Goal: Task Accomplishment & Management: Use online tool/utility

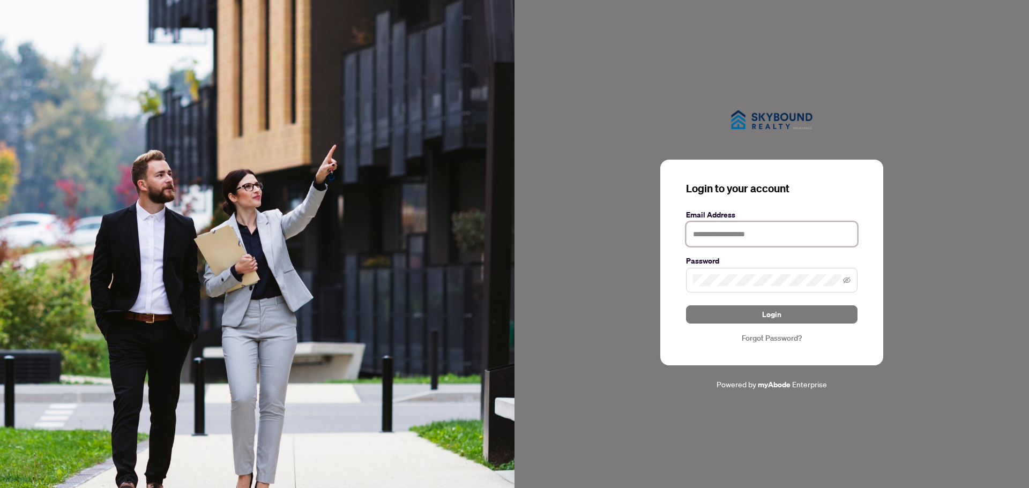
click at [765, 235] on input "text" at bounding box center [772, 234] width 172 height 25
click at [753, 239] on input "text" at bounding box center [772, 234] width 172 height 25
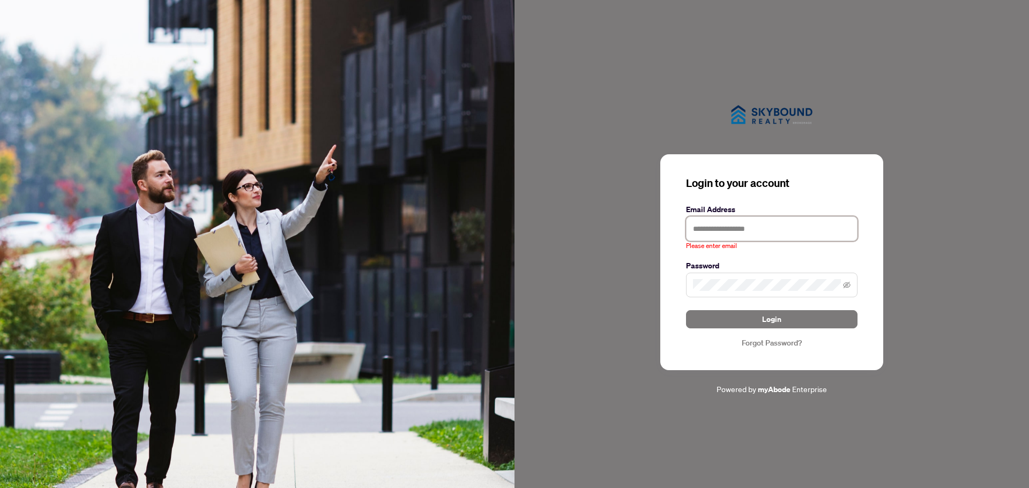
click at [755, 232] on input "text" at bounding box center [772, 229] width 172 height 25
paste input "**********"
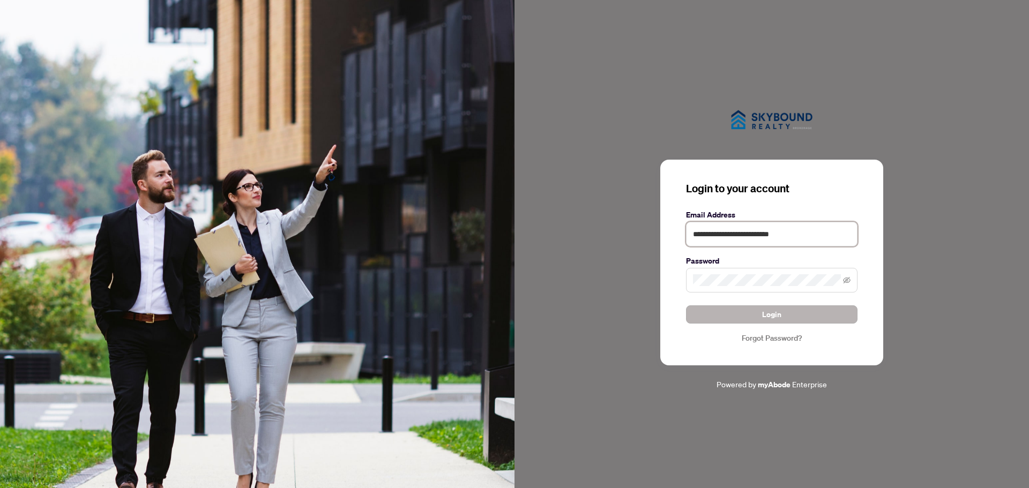
type input "**********"
click at [782, 309] on button "Login" at bounding box center [772, 315] width 172 height 18
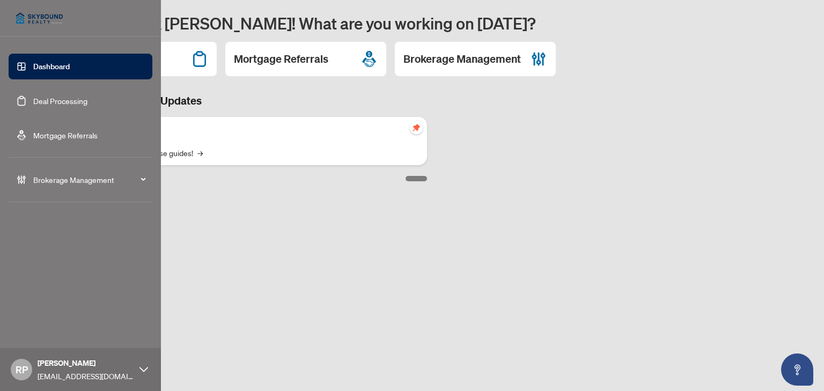
click at [83, 101] on link "Deal Processing" at bounding box center [60, 101] width 54 height 10
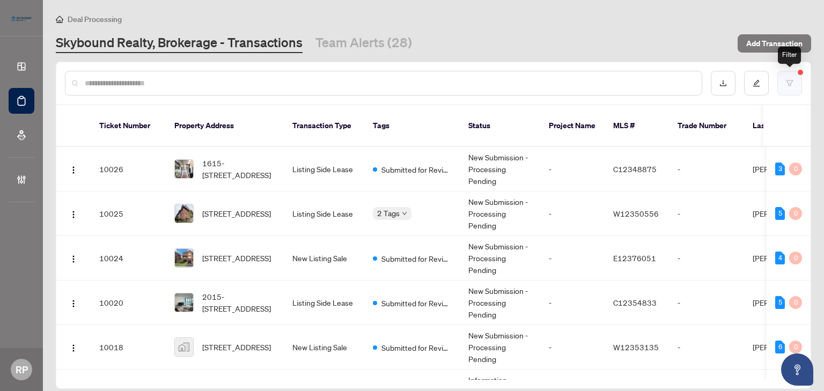
click at [785, 81] on icon "filter" at bounding box center [789, 83] width 8 height 8
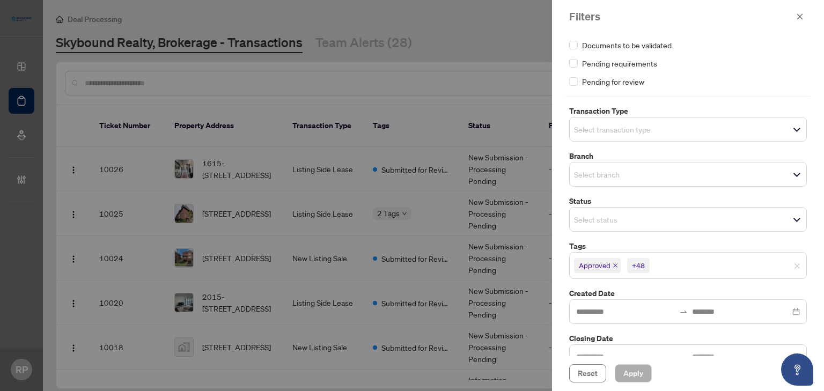
scroll to position [41, 0]
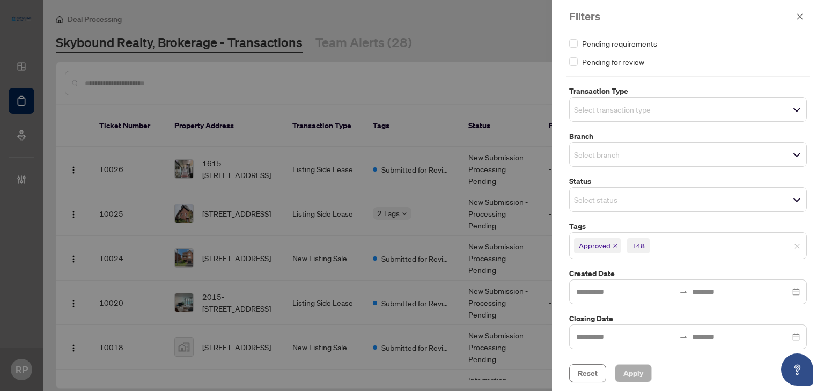
click at [615, 244] on icon "close" at bounding box center [614, 245] width 5 height 5
click at [589, 372] on span "Reset" at bounding box center [587, 373] width 20 height 17
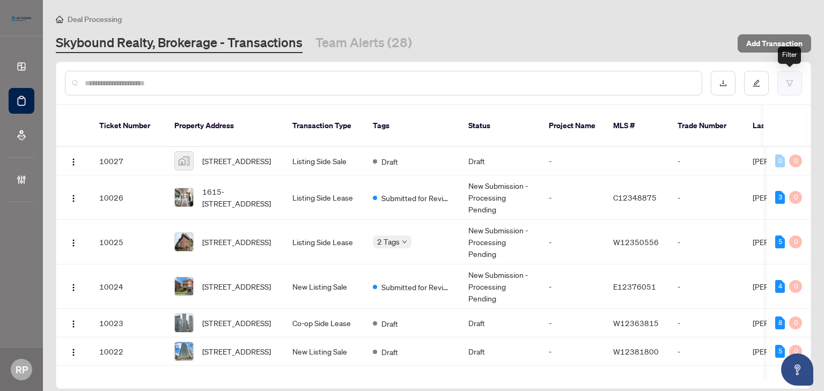
click at [789, 91] on button "button" at bounding box center [789, 83] width 25 height 25
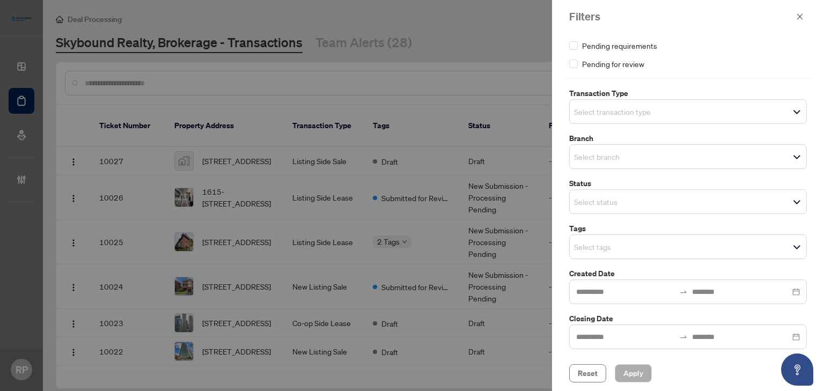
click at [638, 115] on input "search" at bounding box center [611, 111] width 75 height 13
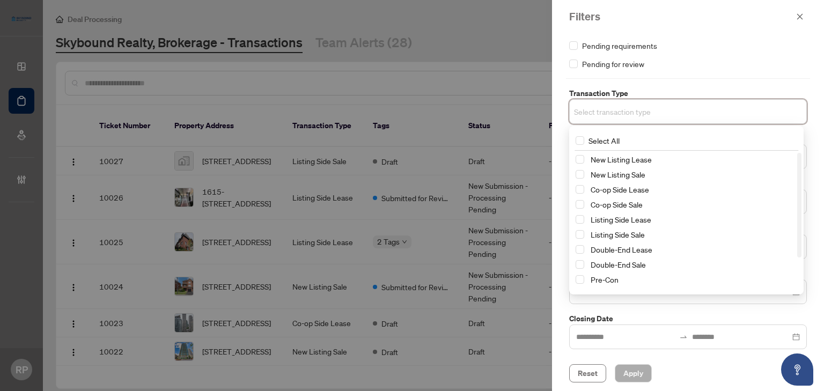
click at [569, 189] on div "Select All New Listing Lease New Listing Sale Co-op Side Lease Co-op Side Sale …" at bounding box center [686, 210] width 234 height 168
click at [564, 79] on div "Updates and Pending Documents to be validated Pending requirements Pending for …" at bounding box center [688, 194] width 272 height 322
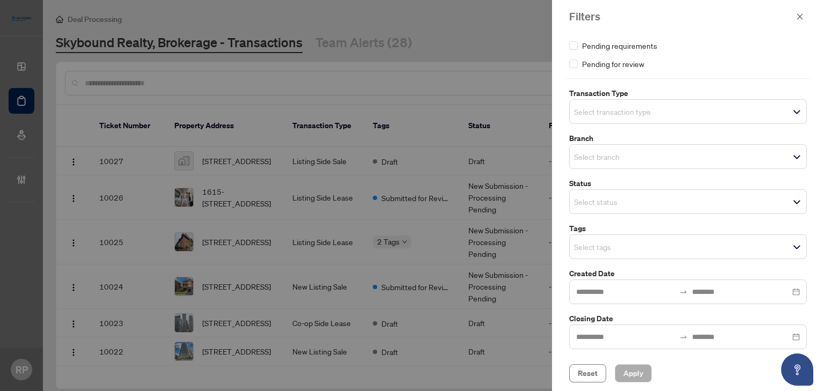
click at [619, 152] on input "search" at bounding box center [611, 156] width 75 height 13
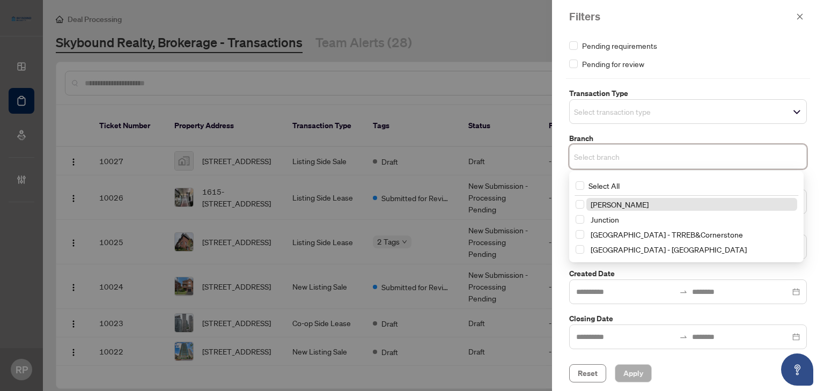
click at [571, 204] on div "[PERSON_NAME][GEOGRAPHIC_DATA] [GEOGRAPHIC_DATA] - [GEOGRAPHIC_DATA] [GEOGRAPHI…" at bounding box center [686, 228] width 230 height 60
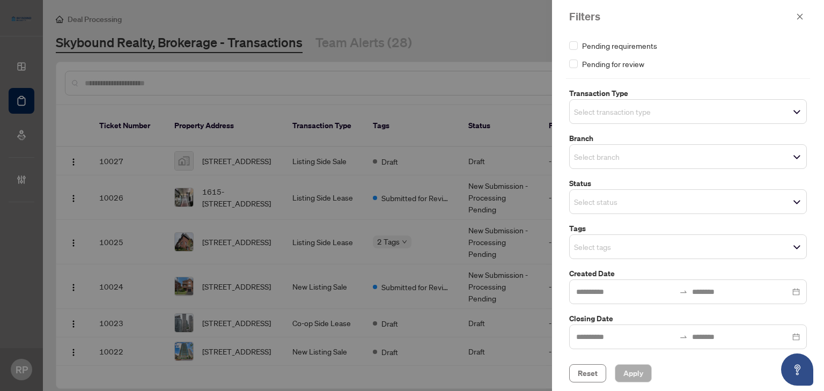
click at [746, 135] on label "Branch" at bounding box center [688, 138] width 238 height 12
click at [649, 203] on input "search" at bounding box center [611, 201] width 75 height 13
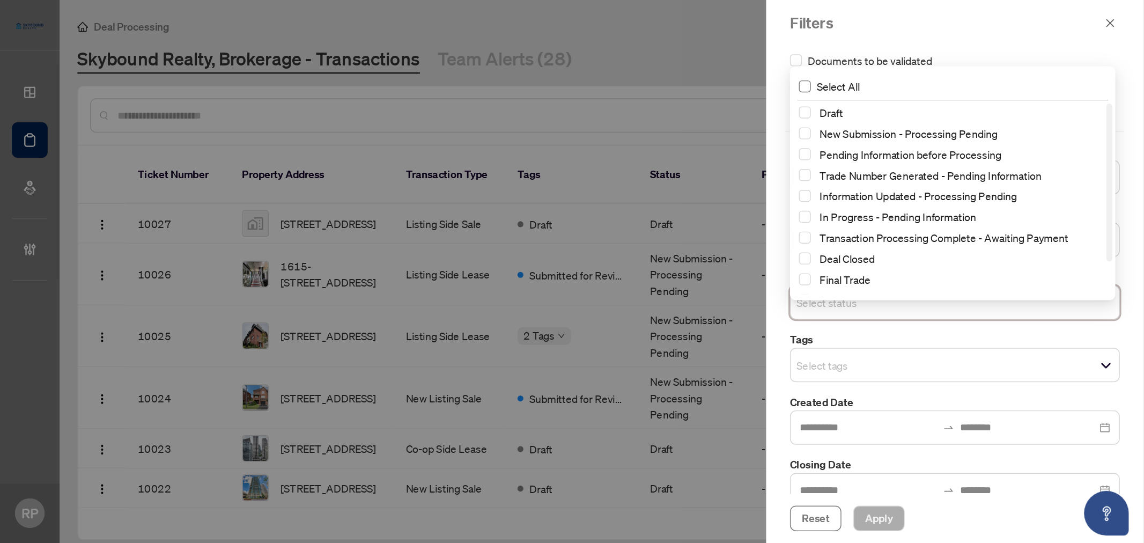
scroll to position [0, 0]
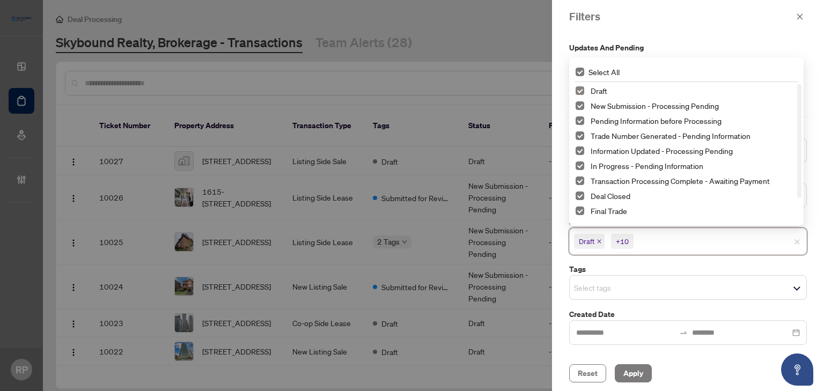
click at [581, 91] on span "Select Draft" at bounding box center [579, 90] width 9 height 9
click at [619, 373] on button "Apply" at bounding box center [632, 373] width 37 height 18
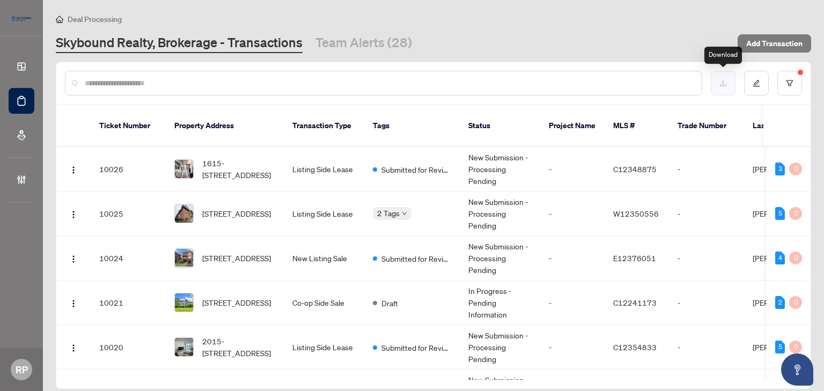
click at [728, 84] on button "button" at bounding box center [722, 83] width 25 height 25
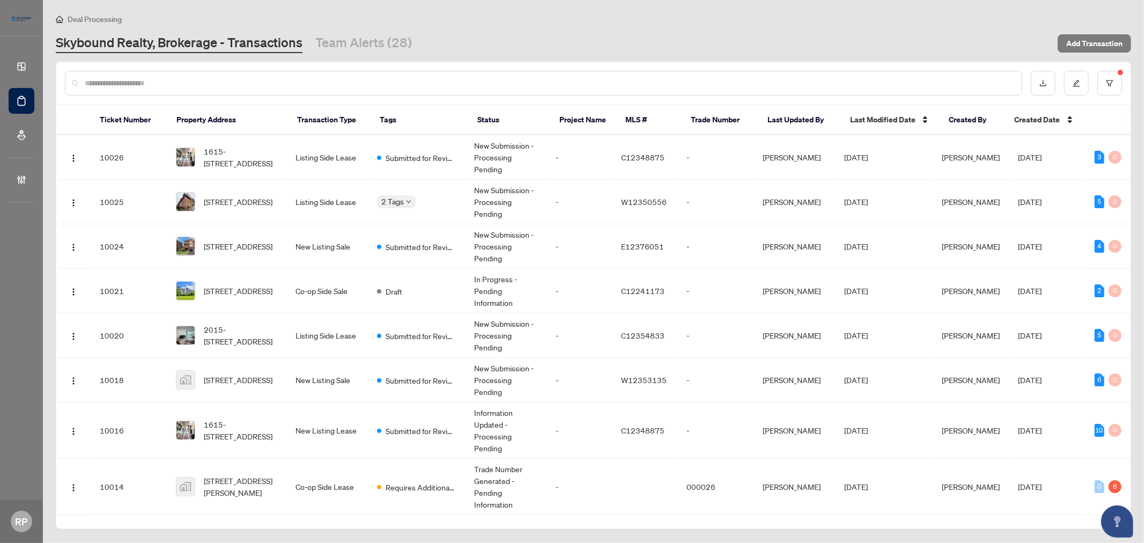
click at [647, 84] on input "text" at bounding box center [549, 83] width 928 height 12
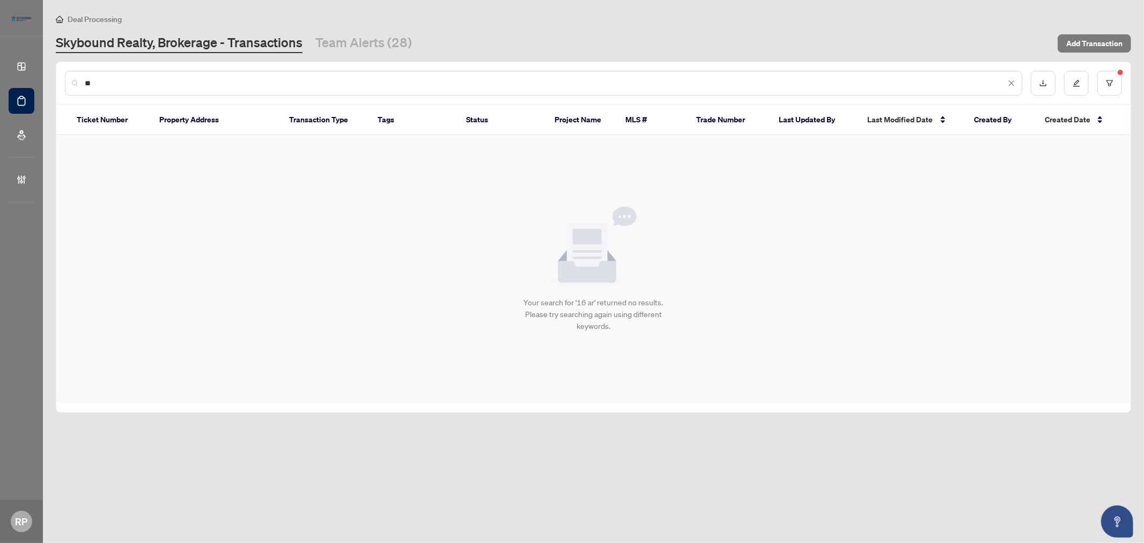
type input "*"
